Goal: Information Seeking & Learning: Understand process/instructions

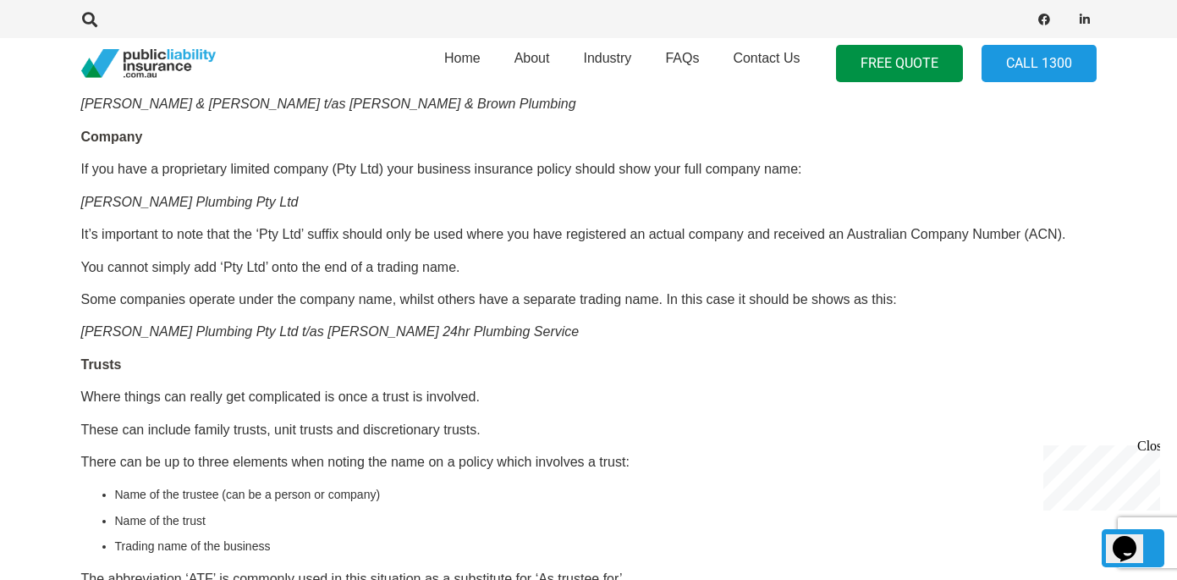
scroll to position [1438, 0]
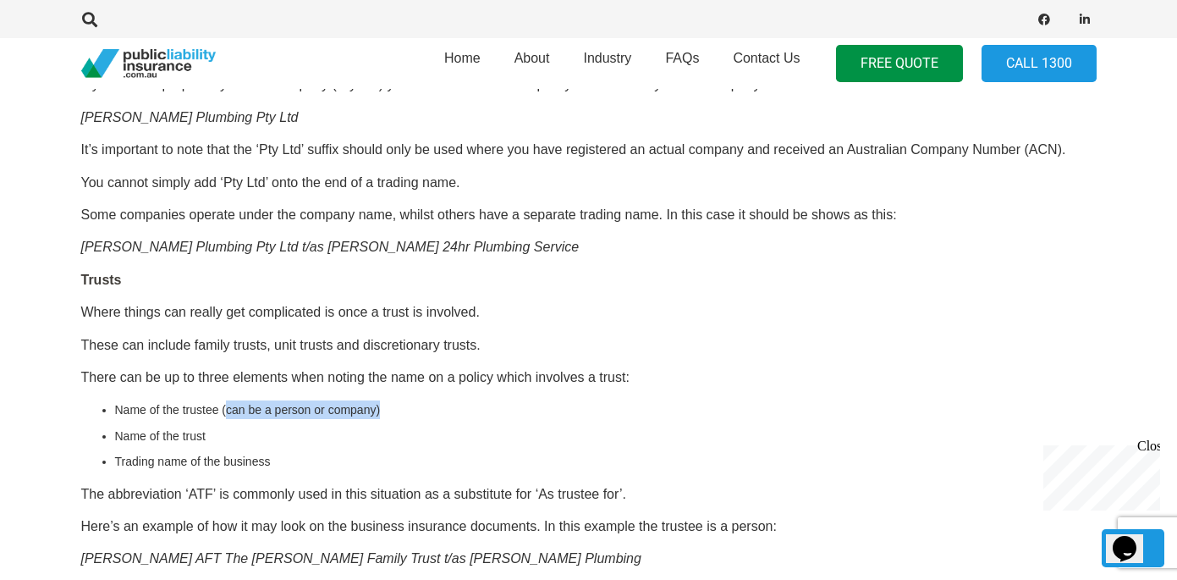
drag, startPoint x: 225, startPoint y: 406, endPoint x: 398, endPoint y: 409, distance: 172.6
click at [398, 409] on li "Name of the trustee (can be a person or company)" at bounding box center [605, 409] width 981 height 19
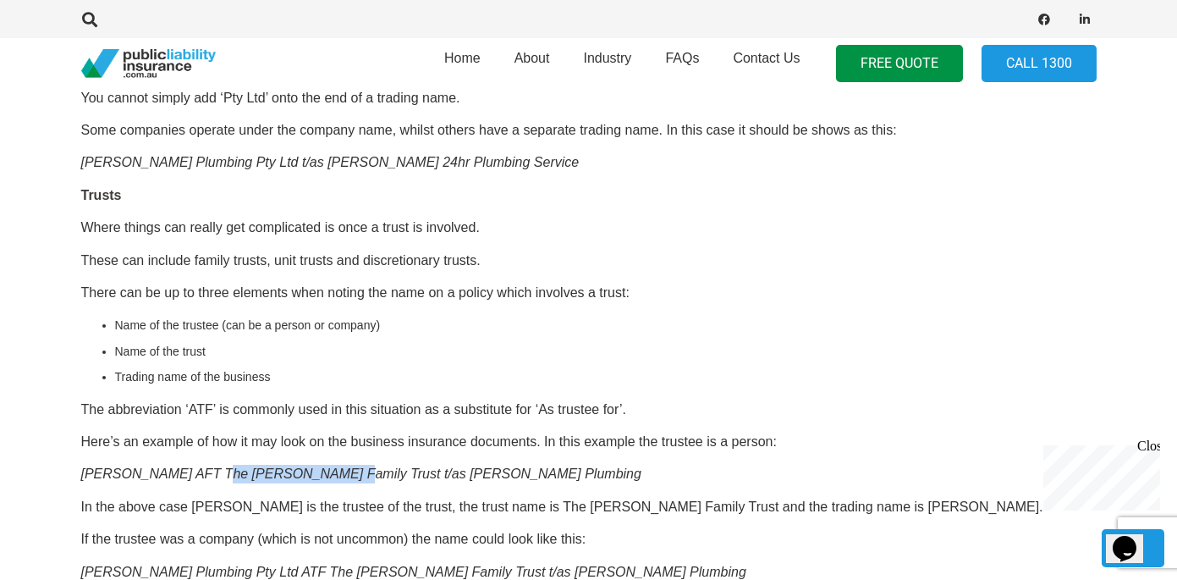
drag, startPoint x: 210, startPoint y: 476, endPoint x: 317, endPoint y: 470, distance: 107.7
click at [317, 470] on em "[PERSON_NAME] AFT The [PERSON_NAME] Family Trust t/as [PERSON_NAME] Plumbing" at bounding box center [361, 473] width 560 height 14
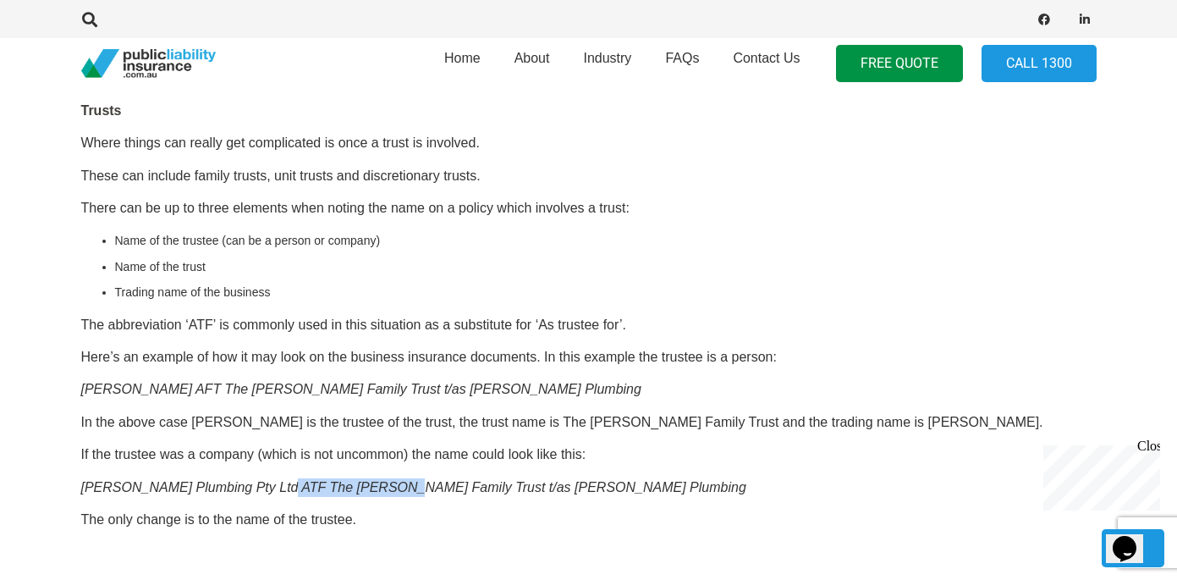
drag, startPoint x: 278, startPoint y: 486, endPoint x: 383, endPoint y: 478, distance: 106.1
click at [383, 480] on em "[PERSON_NAME] Plumbing Pty Ltd ATF The [PERSON_NAME] Family Trust t/as [PERSON_…" at bounding box center [413, 487] width 665 height 14
click at [602, 388] on p "[PERSON_NAME] AFT The [PERSON_NAME] Family Trust t/as [PERSON_NAME] Plumbing" at bounding box center [588, 389] width 1015 height 19
drag, startPoint x: 226, startPoint y: 244, endPoint x: 333, endPoint y: 243, distance: 106.6
click at [333, 243] on li "Name of the trustee (can be a person or company)" at bounding box center [605, 240] width 981 height 19
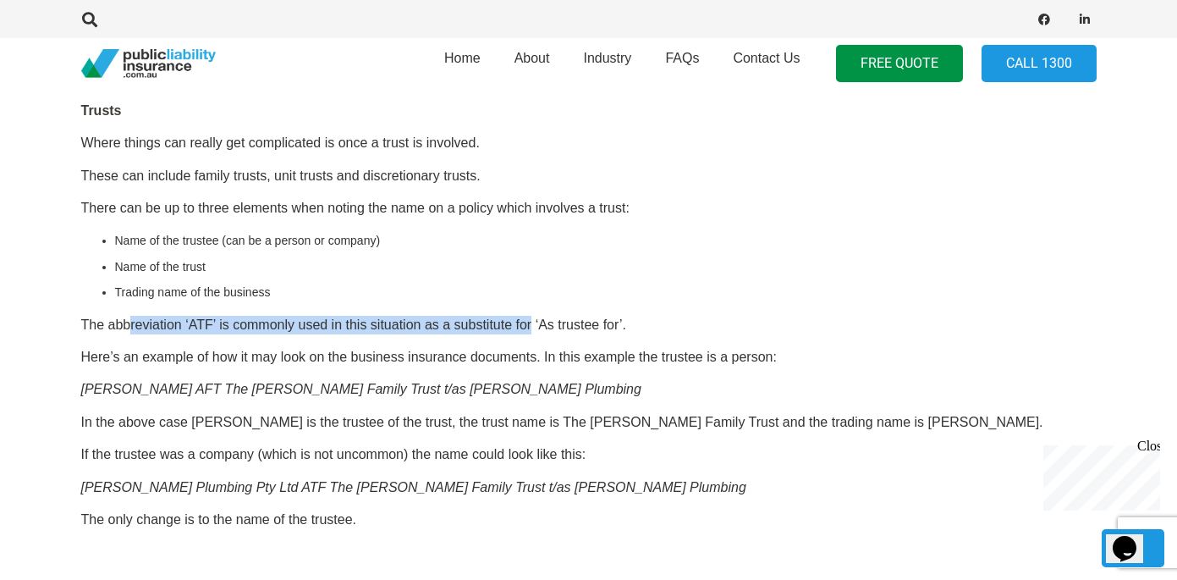
drag, startPoint x: 127, startPoint y: 322, endPoint x: 530, endPoint y: 325, distance: 402.7
click at [530, 325] on p "The abbreviation ‘ATF’ is commonly used in this situation as a substitute for ‘…" at bounding box center [588, 325] width 1015 height 19
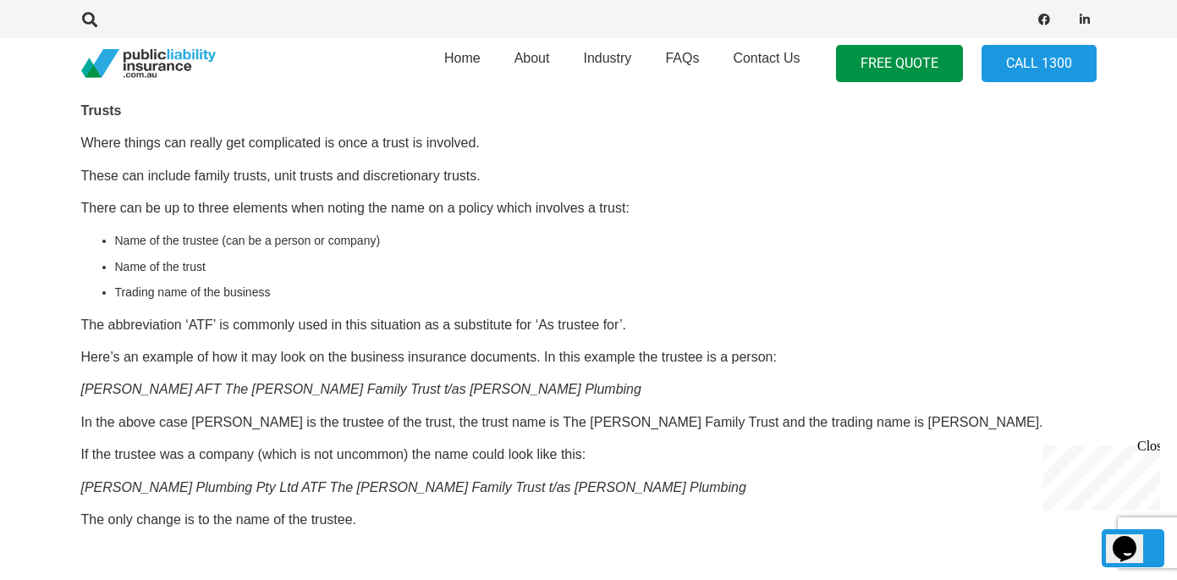
click at [300, 354] on p "Here’s an example of how it may look on the business insurance documents. In th…" at bounding box center [588, 357] width 1015 height 19
click at [502, 355] on p "Here’s an example of how it may look on the business insurance documents. In th…" at bounding box center [588, 357] width 1015 height 19
drag, startPoint x: 558, startPoint y: 355, endPoint x: 766, endPoint y: 359, distance: 207.3
click at [766, 359] on p "Here’s an example of how it may look on the business insurance documents. In th…" at bounding box center [588, 357] width 1015 height 19
drag, startPoint x: 116, startPoint y: 392, endPoint x: 327, endPoint y: 393, distance: 211.5
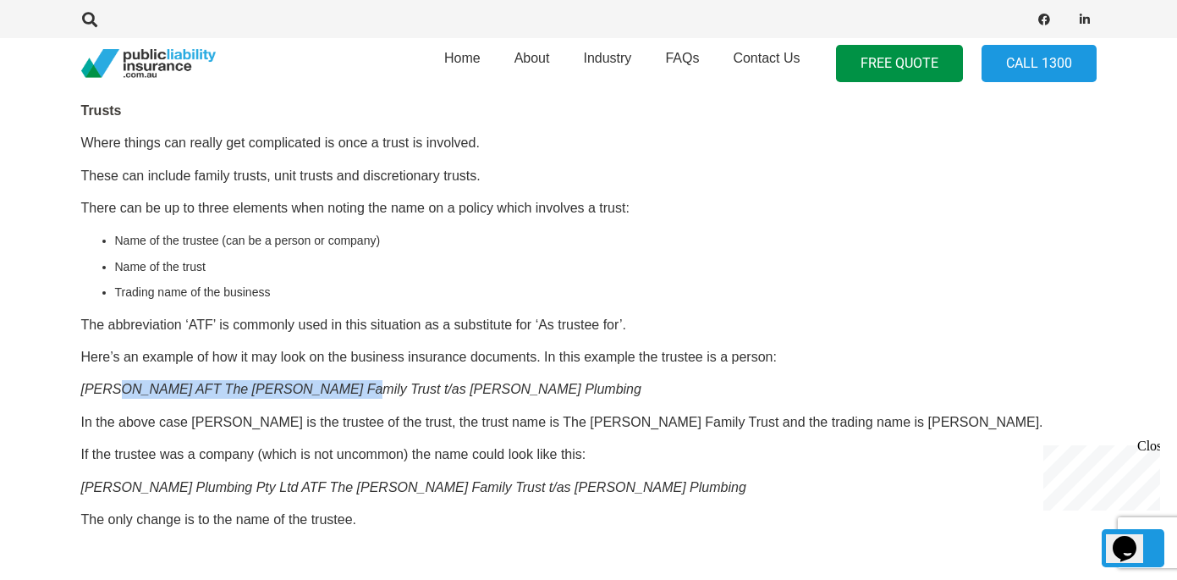
click at [327, 393] on em "[PERSON_NAME] AFT The [PERSON_NAME] Family Trust t/as [PERSON_NAME] Plumbing" at bounding box center [361, 389] width 560 height 14
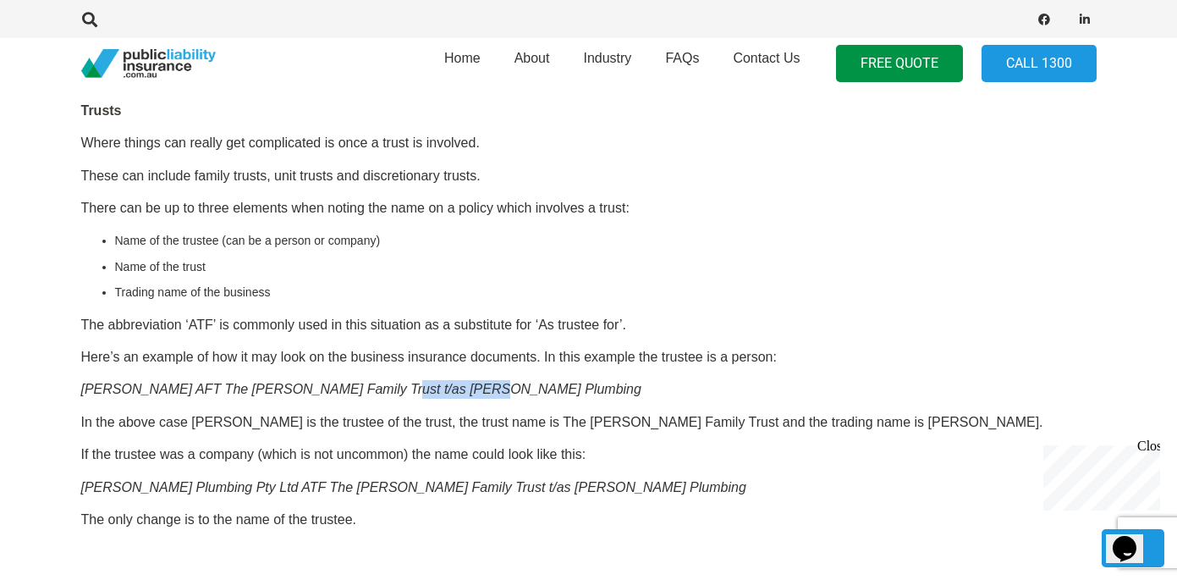
drag, startPoint x: 365, startPoint y: 387, endPoint x: 453, endPoint y: 390, distance: 88.0
click at [453, 390] on em "[PERSON_NAME] AFT The [PERSON_NAME] Family Trust t/as [PERSON_NAME] Plumbing" at bounding box center [361, 389] width 560 height 14
click at [331, 390] on em "[PERSON_NAME] AFT The [PERSON_NAME] Family Trust t/as [PERSON_NAME] Plumbing" at bounding box center [361, 389] width 560 height 14
click at [396, 391] on em "[PERSON_NAME] AFT The [PERSON_NAME] Family Trust t/as [PERSON_NAME] Plumbing" at bounding box center [361, 389] width 560 height 14
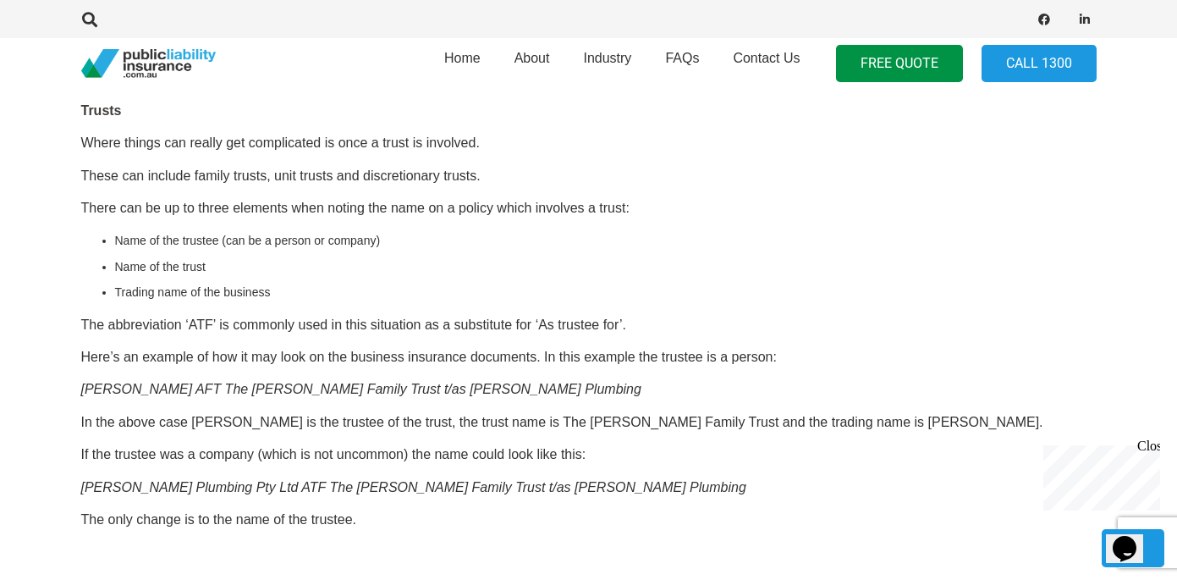
click at [366, 388] on em "[PERSON_NAME] AFT The [PERSON_NAME] Family Trust t/as [PERSON_NAME] Plumbing" at bounding box center [361, 389] width 560 height 14
drag, startPoint x: 337, startPoint y: 385, endPoint x: 481, endPoint y: 393, distance: 144.9
click at [481, 393] on p "[PERSON_NAME] AFT The [PERSON_NAME] Family Trust t/as [PERSON_NAME] Plumbing" at bounding box center [588, 389] width 1015 height 19
click at [459, 389] on p "[PERSON_NAME] AFT The [PERSON_NAME] Family Trust t/as [PERSON_NAME] Plumbing" at bounding box center [588, 389] width 1015 height 19
drag, startPoint x: 253, startPoint y: 486, endPoint x: 311, endPoint y: 486, distance: 58.4
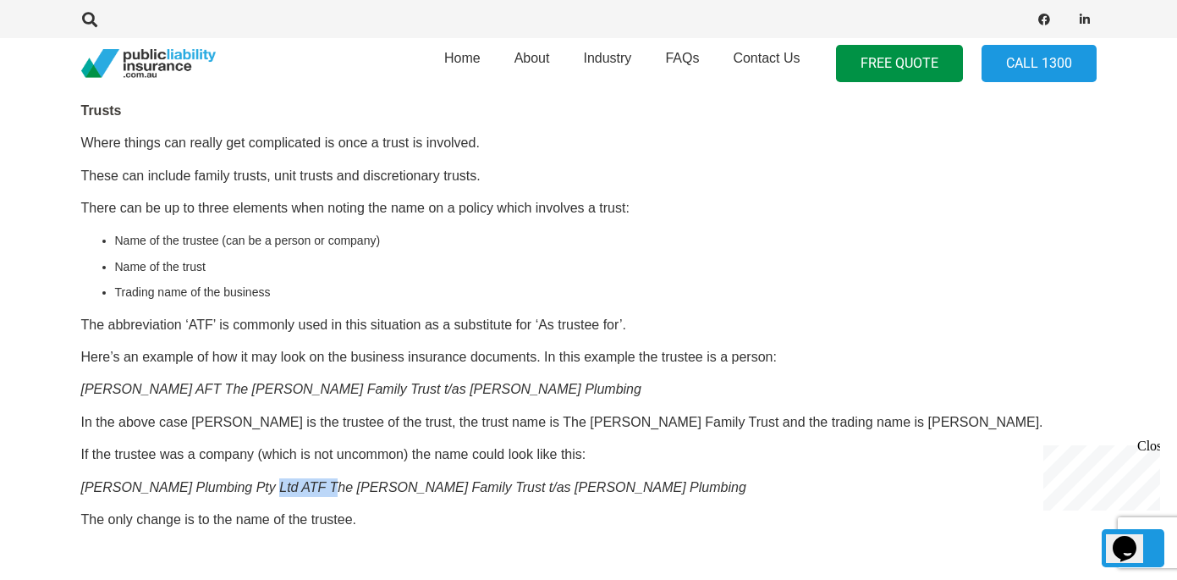
click at [311, 486] on em "[PERSON_NAME] Plumbing Pty Ltd ATF The [PERSON_NAME] Family Trust t/as [PERSON_…" at bounding box center [413, 487] width 665 height 14
drag, startPoint x: 434, startPoint y: 488, endPoint x: 548, endPoint y: 488, distance: 114.2
click at [548, 488] on p "[PERSON_NAME] Plumbing Pty Ltd ATF The [PERSON_NAME] Family Trust t/as [PERSON_…" at bounding box center [588, 487] width 1015 height 19
click at [580, 486] on p "[PERSON_NAME] Plumbing Pty Ltd ATF The [PERSON_NAME] Family Trust t/as [PERSON_…" at bounding box center [588, 487] width 1015 height 19
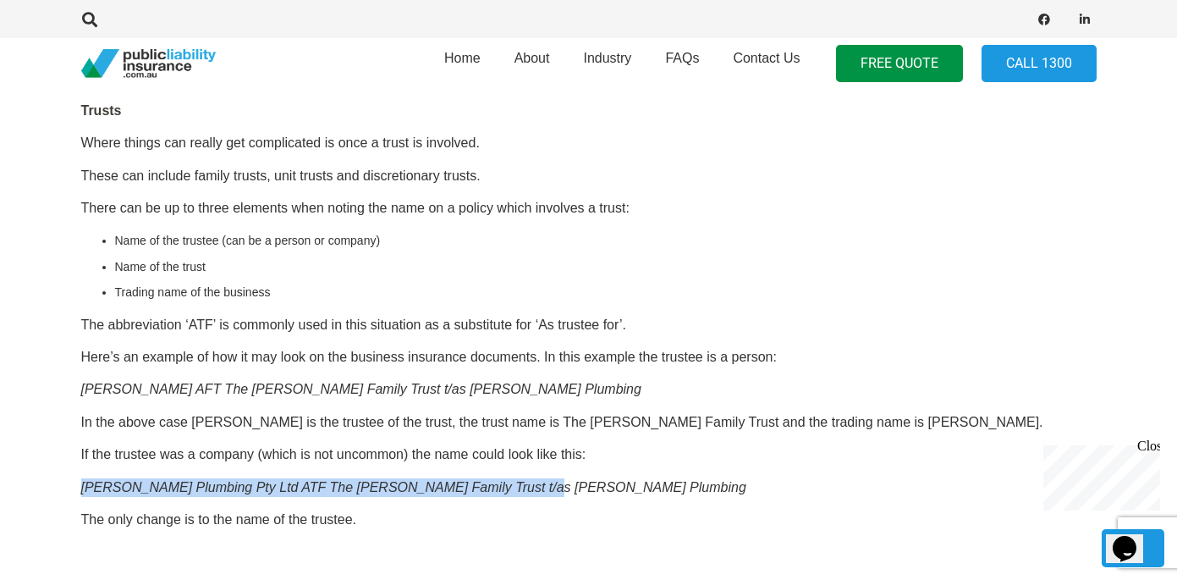
drag, startPoint x: 83, startPoint y: 488, endPoint x: 513, endPoint y: 483, distance: 429.8
click at [513, 483] on em "[PERSON_NAME] Plumbing Pty Ltd ATF The [PERSON_NAME] Family Trust t/as [PERSON_…" at bounding box center [413, 487] width 665 height 14
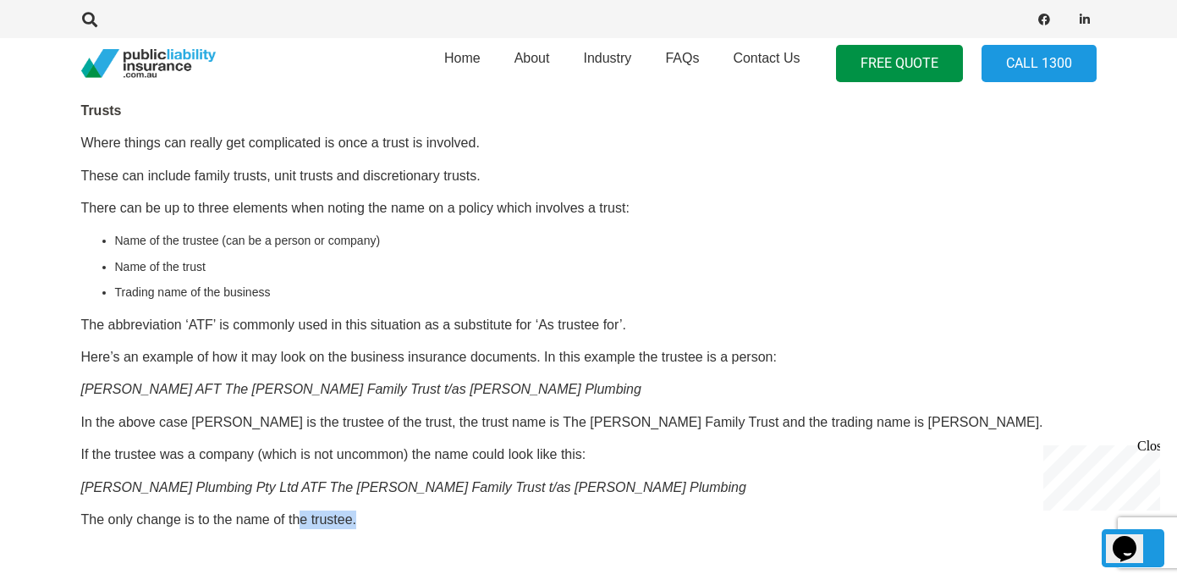
drag, startPoint x: 301, startPoint y: 519, endPoint x: 386, endPoint y: 521, distance: 84.6
click at [383, 521] on p "The only change is to the name of the trustee." at bounding box center [588, 519] width 1015 height 19
click at [408, 521] on p "The only change is to the name of the trustee." at bounding box center [588, 519] width 1015 height 19
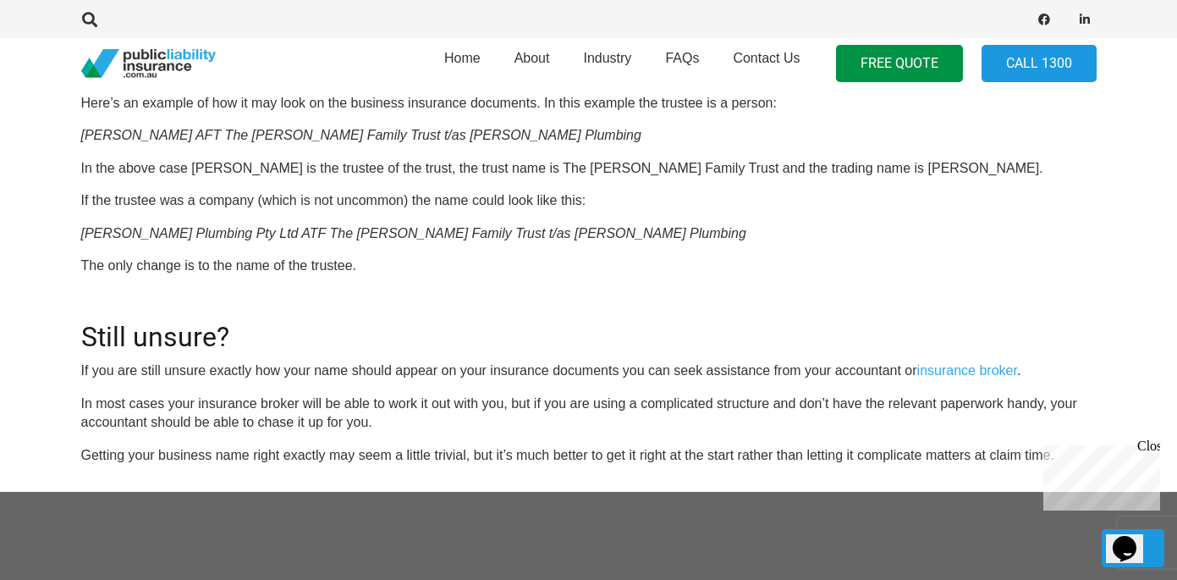
scroll to position [1692, 0]
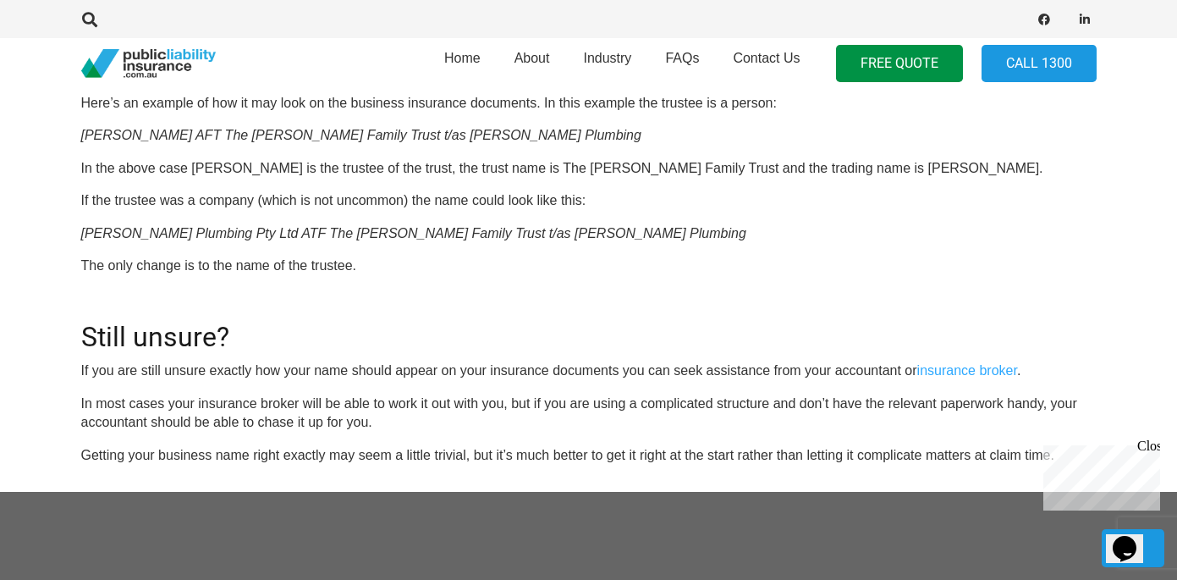
scroll to position [1777, 0]
